Goal: Answer question/provide support: Share knowledge or assist other users

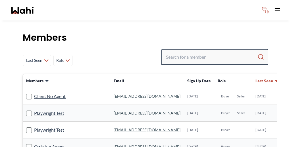
click at [215, 52] on input "Search input" at bounding box center [211, 57] width 91 height 10
paste input "Dalvindersingh"
type input "Dalvindersingh"
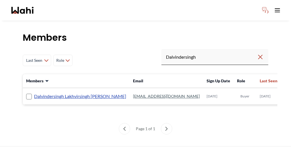
click at [67, 92] on link "Dalvindersingh Lakhvirsingh [PERSON_NAME]" at bounding box center [80, 95] width 92 height 7
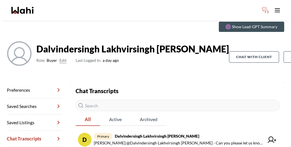
scroll to position [27, 0]
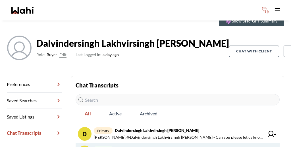
click at [113, 145] on span "showing Dalvindersingh [PERSON_NAME], [PERSON_NAME]" at bounding box center [179, 148] width 170 height 7
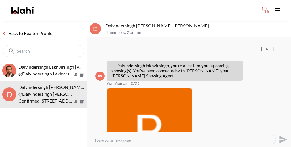
scroll to position [334, 0]
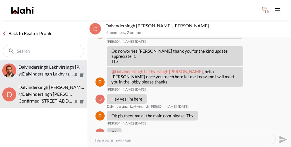
click at [55, 70] on p "@Dalvindersingh Lakhvirsingh [PERSON_NAME] - Can you please let us know if 6:30…" at bounding box center [45, 73] width 55 height 7
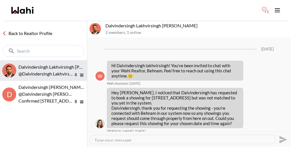
scroll to position [482, 0]
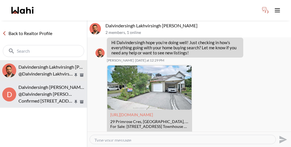
click at [59, 84] on div "Dalvindersingh [PERSON_NAME], [PERSON_NAME]" at bounding box center [51, 87] width 66 height 6
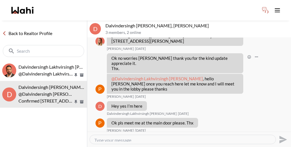
scroll to position [334, 0]
